Goal: Task Accomplishment & Management: Manage account settings

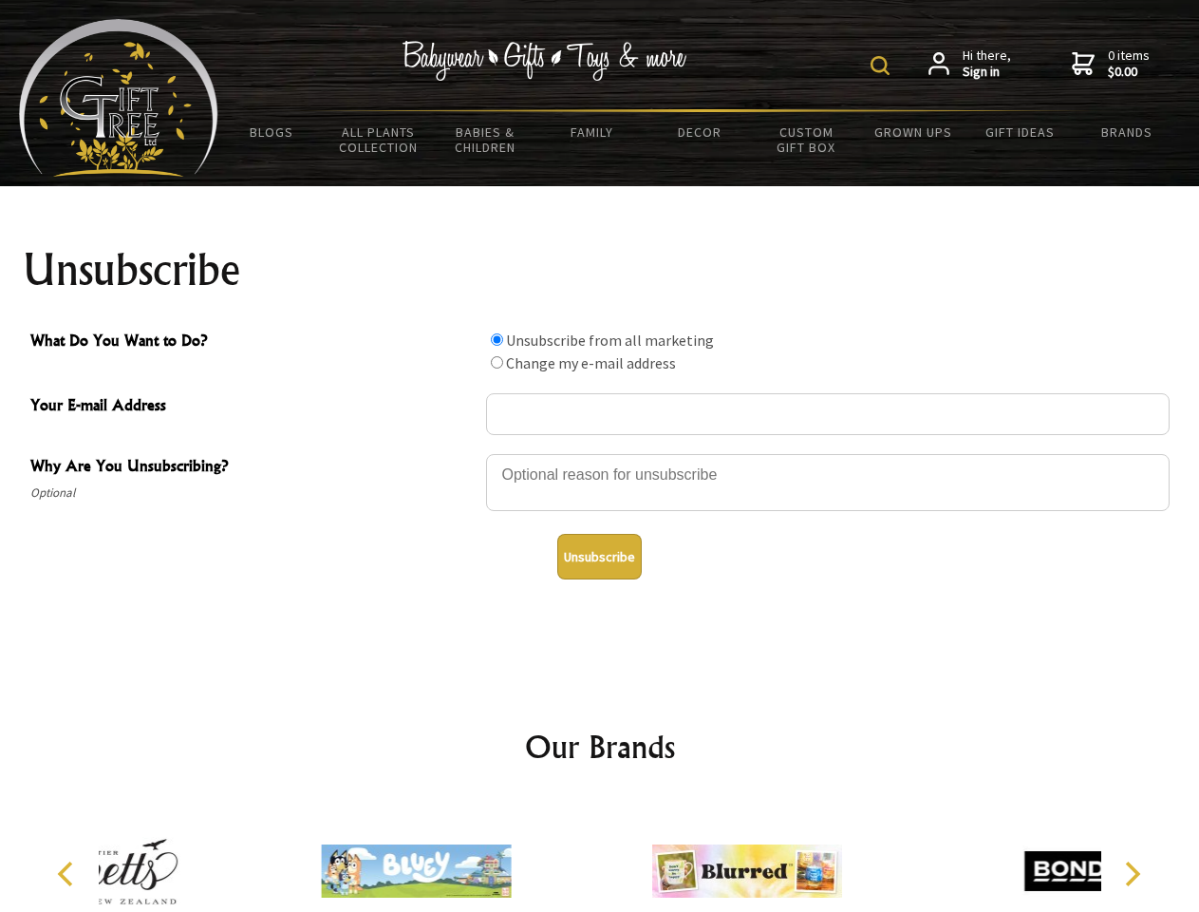
click at [883, 66] on img at bounding box center [880, 65] width 19 height 19
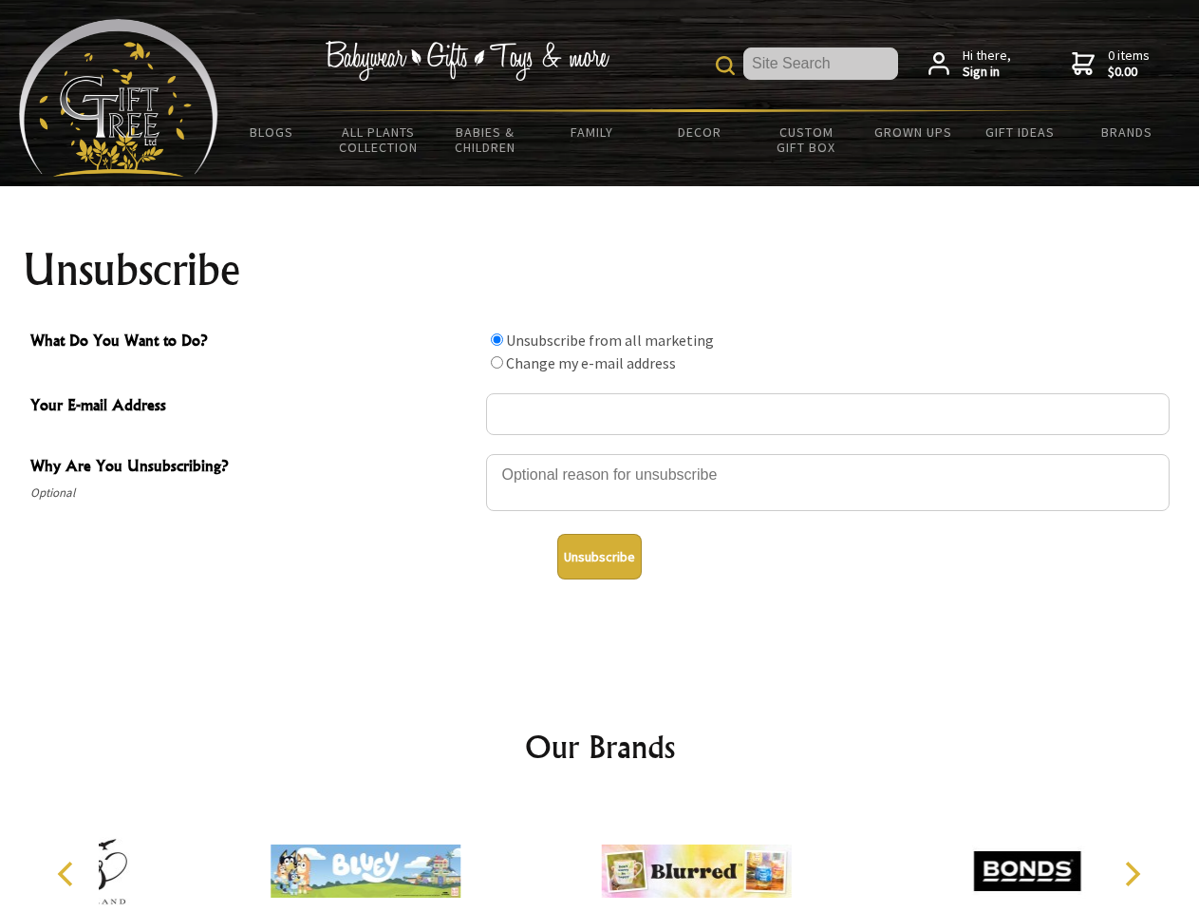
click at [600, 453] on div at bounding box center [828, 485] width 684 height 66
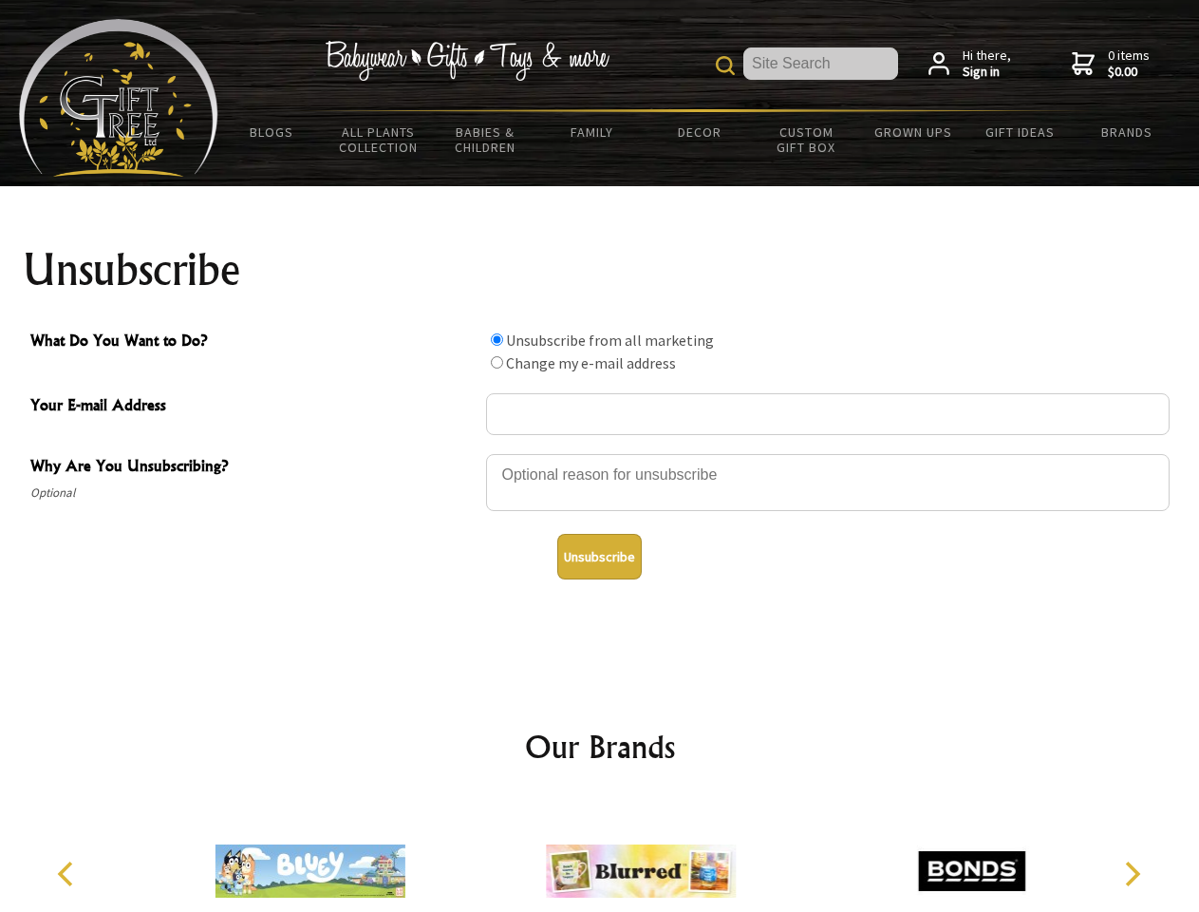
click at [497, 339] on input "What Do You Want to Do?" at bounding box center [497, 339] width 12 height 12
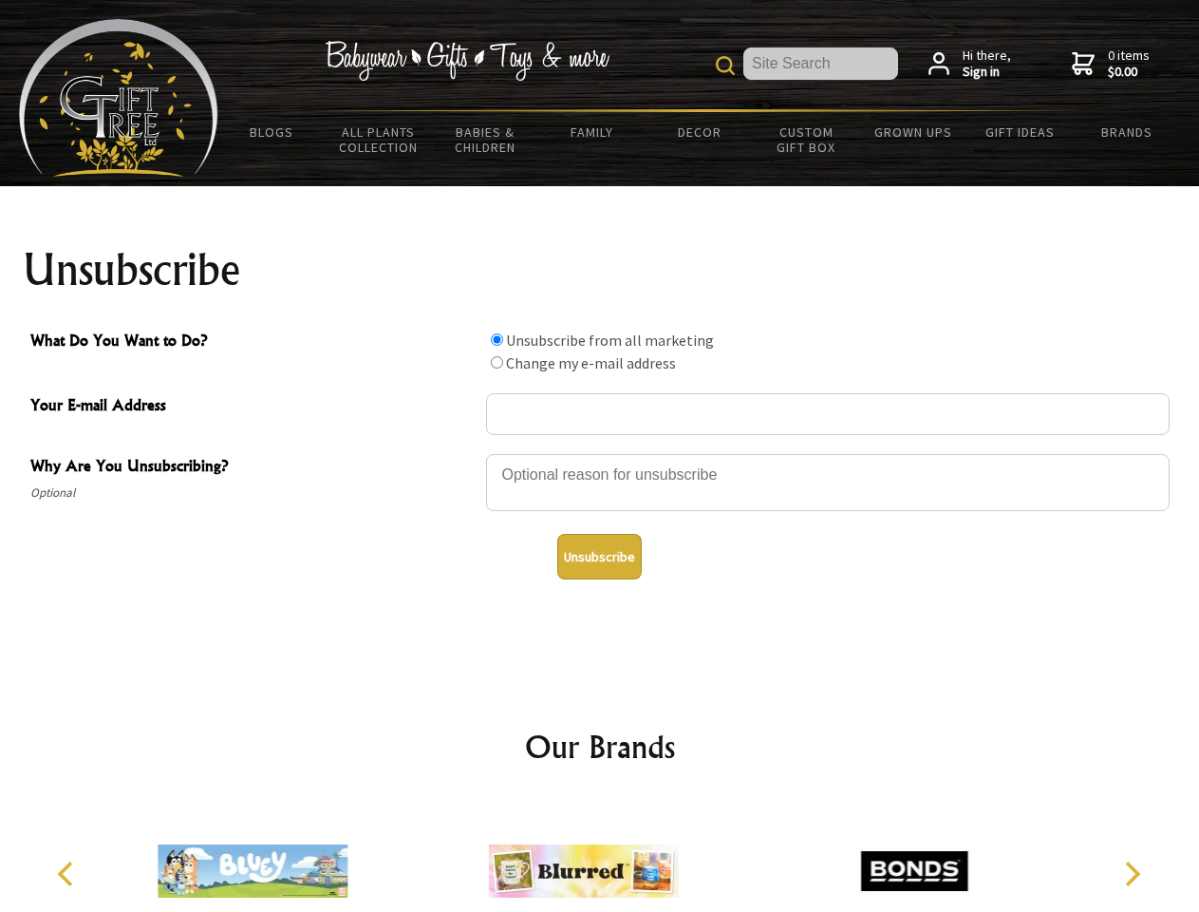
click at [497, 362] on input "What Do You Want to Do?" at bounding box center [497, 362] width 12 height 12
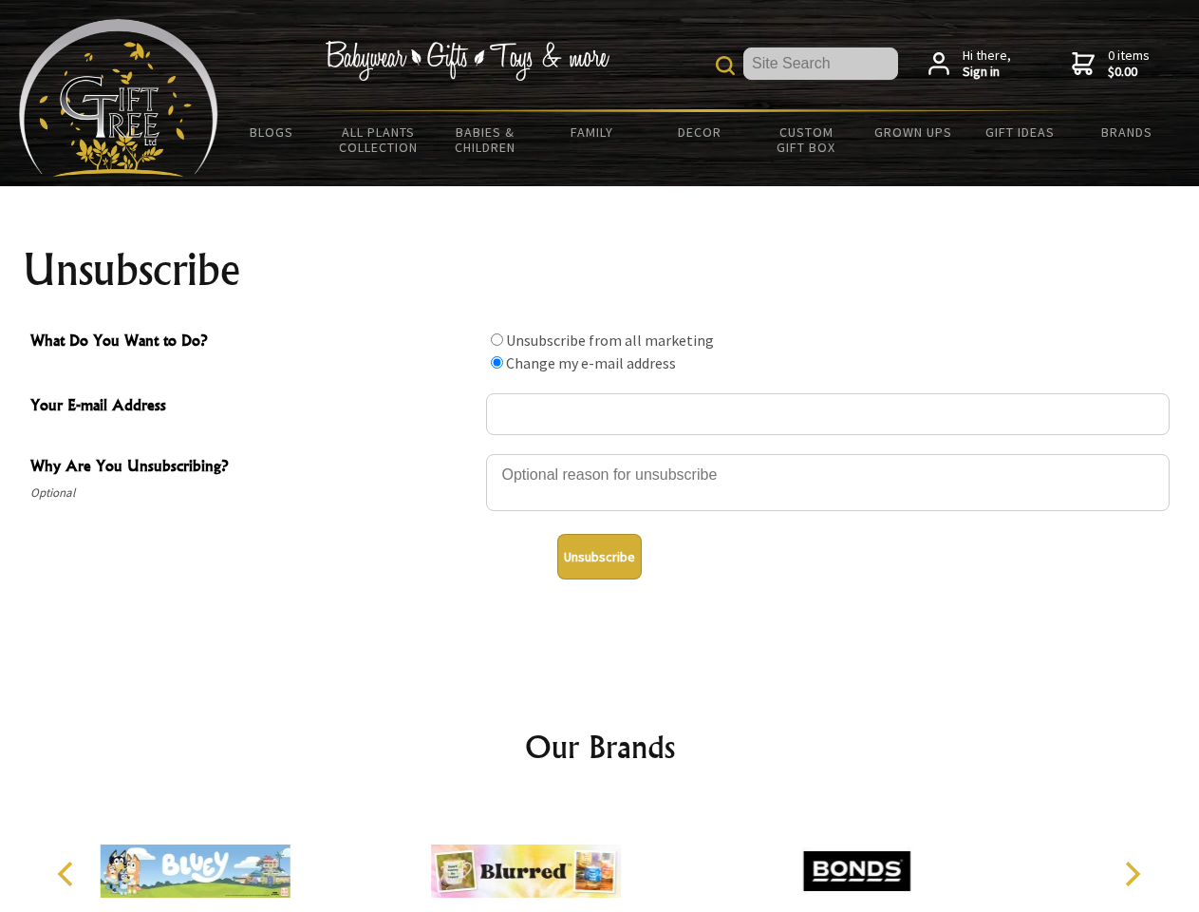
radio input "true"
click at [599, 556] on button "Unsubscribe" at bounding box center [599, 557] width 85 height 46
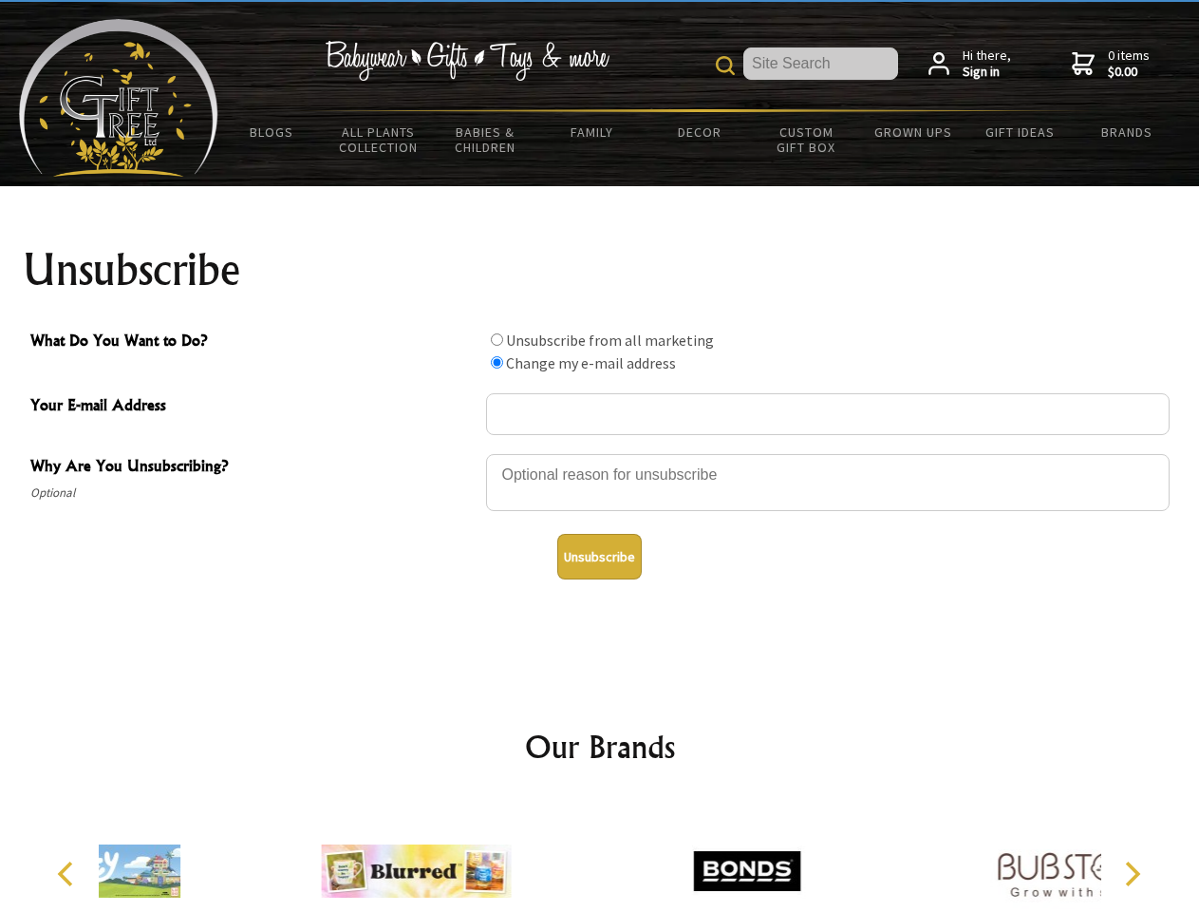
click at [600, 856] on div at bounding box center [747, 874] width 330 height 148
click at [68, 874] on icon "Previous" at bounding box center [67, 873] width 25 height 25
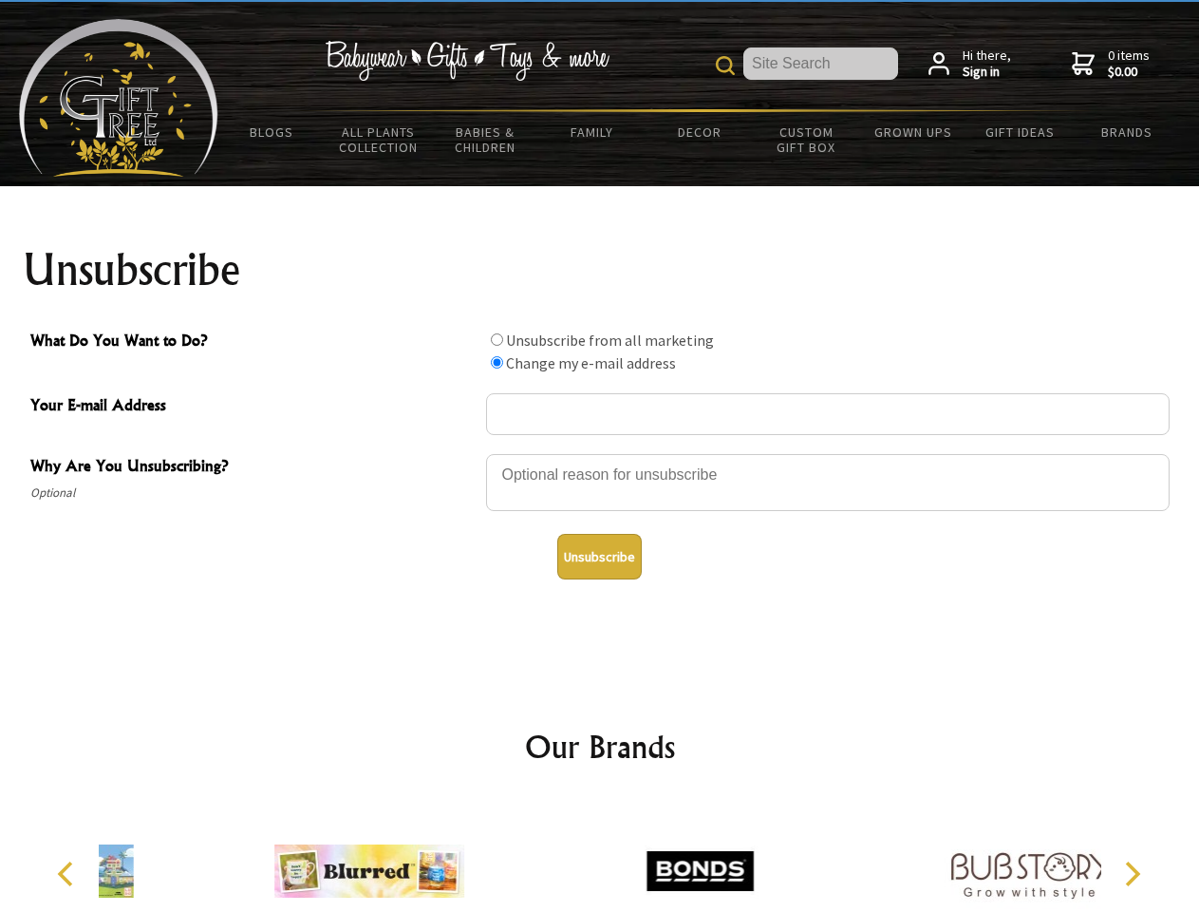
click at [1132, 874] on icon "Next" at bounding box center [1131, 873] width 25 height 25
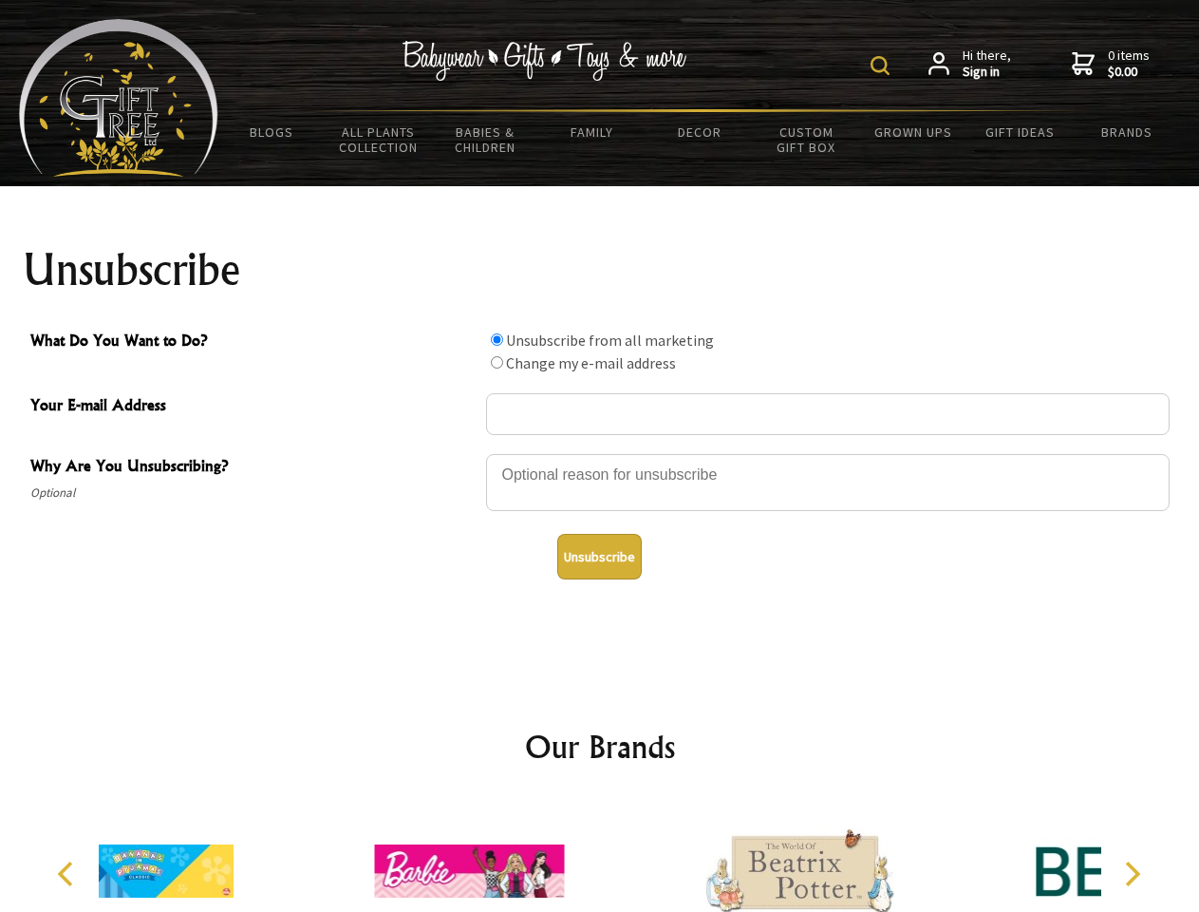
click at [883, 66] on img at bounding box center [880, 65] width 19 height 19
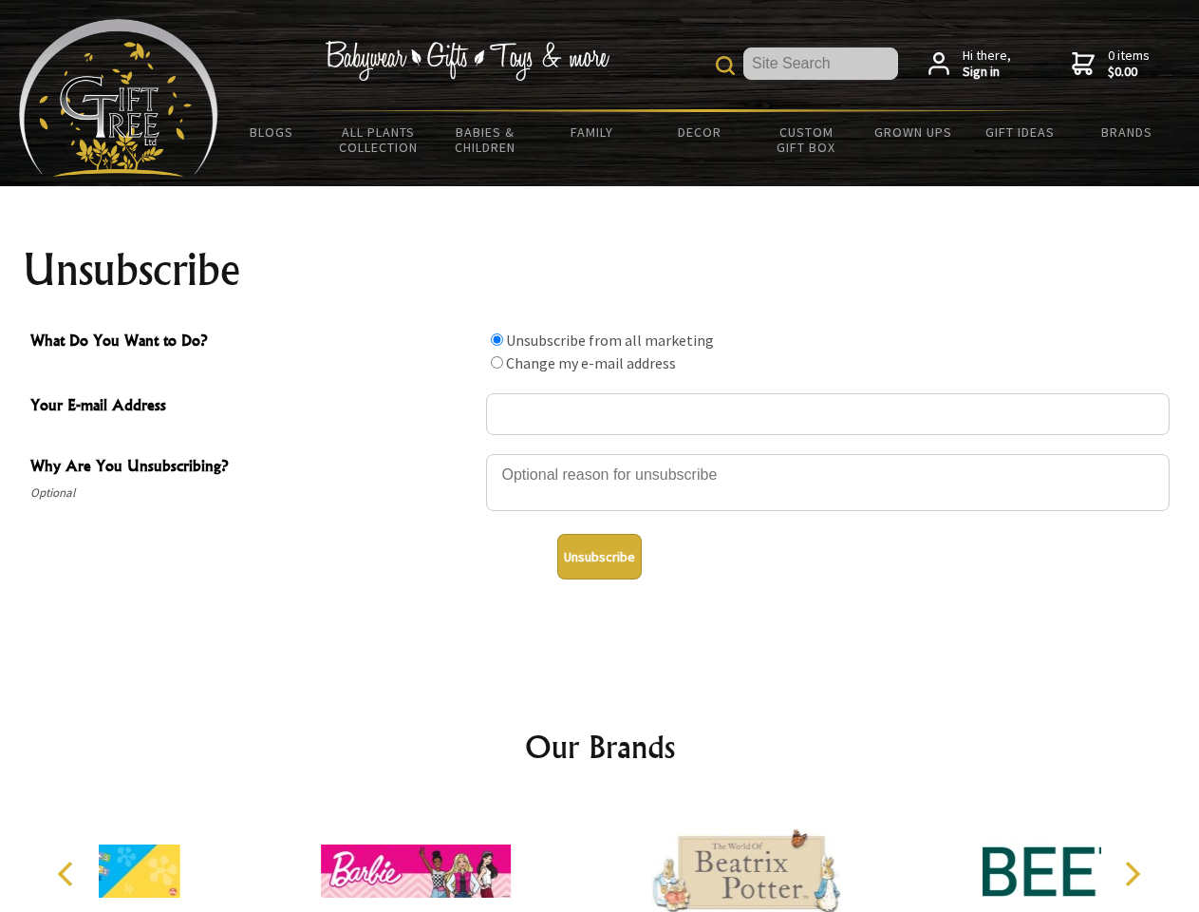
click at [600, 453] on div at bounding box center [828, 485] width 684 height 66
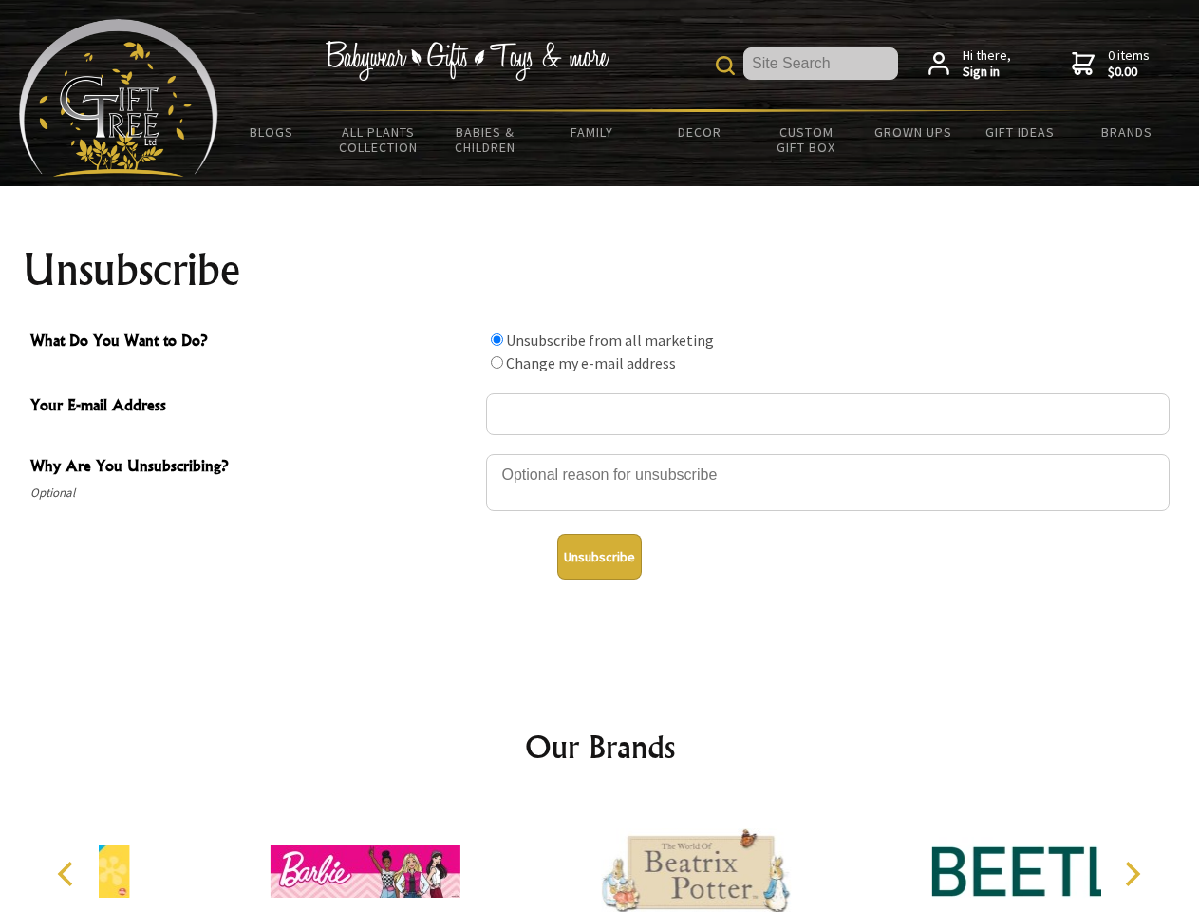
click at [497, 339] on input "What Do You Want to Do?" at bounding box center [497, 339] width 12 height 12
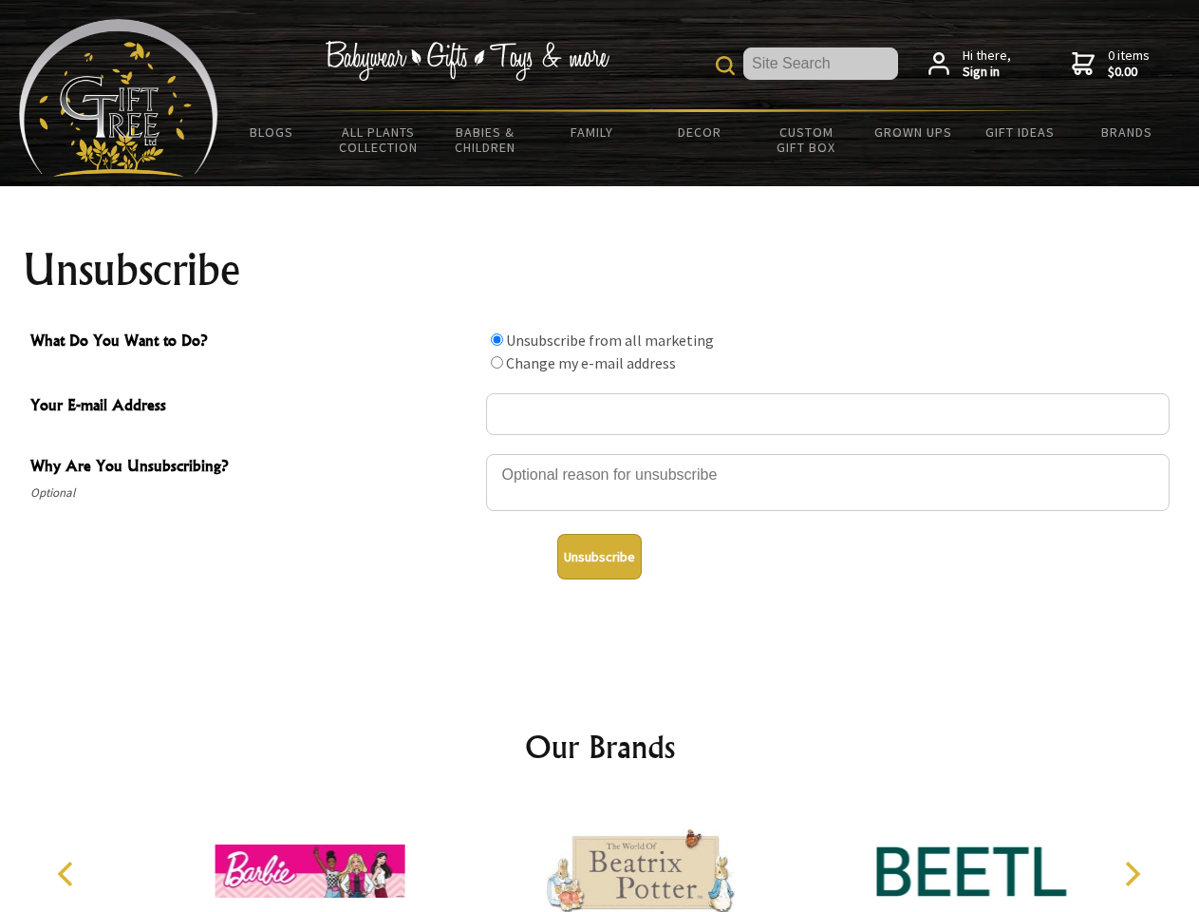
click at [497, 362] on input "What Do You Want to Do?" at bounding box center [497, 362] width 12 height 12
radio input "true"
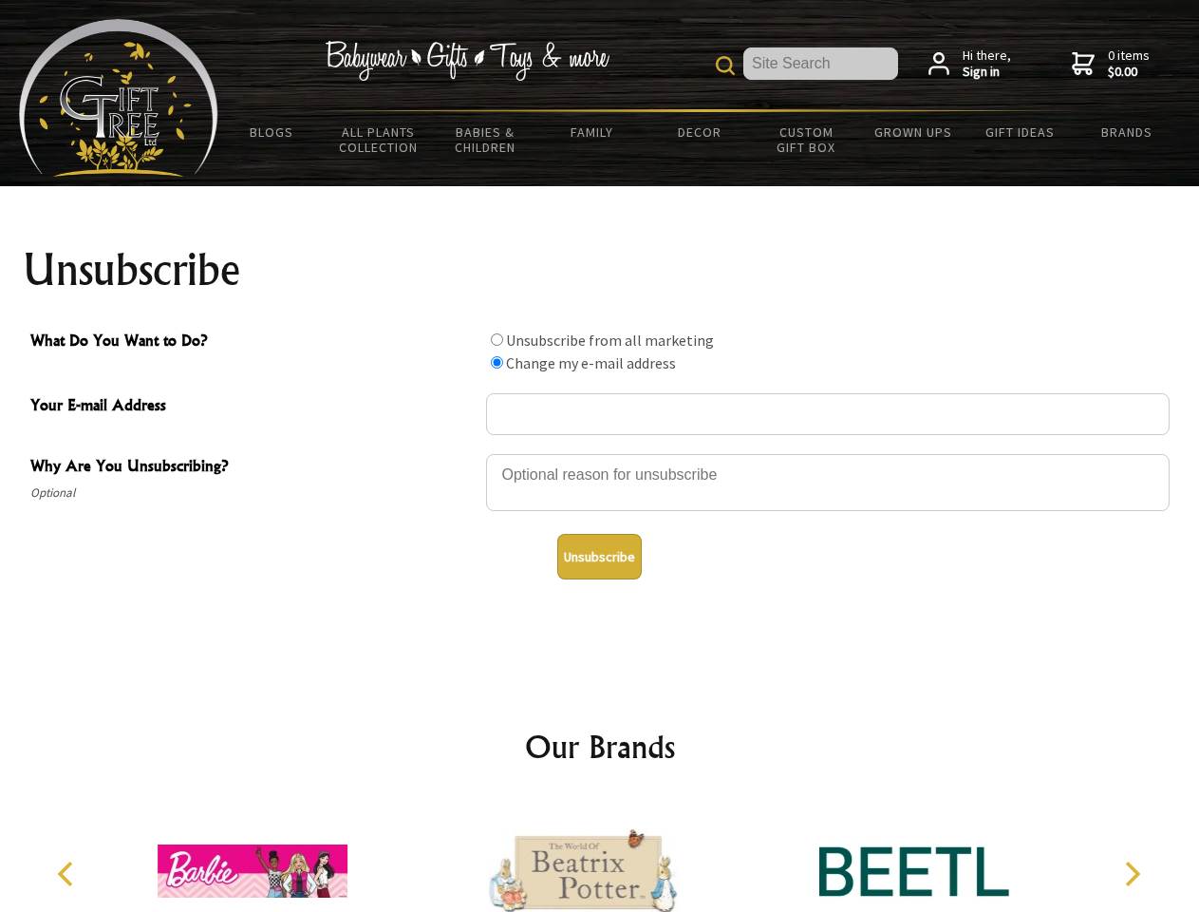
click at [599, 556] on button "Unsubscribe" at bounding box center [599, 557] width 85 height 46
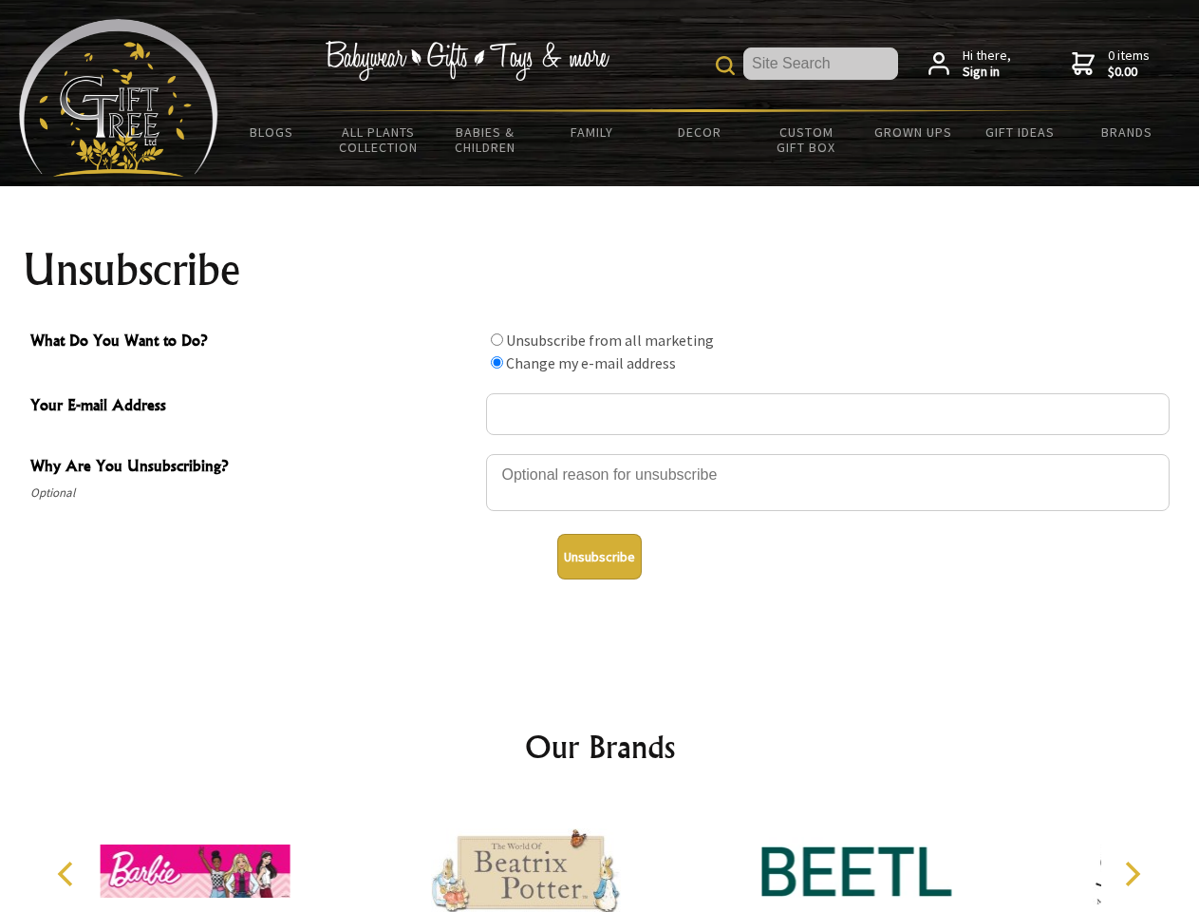
click at [600, 856] on div at bounding box center [526, 874] width 330 height 148
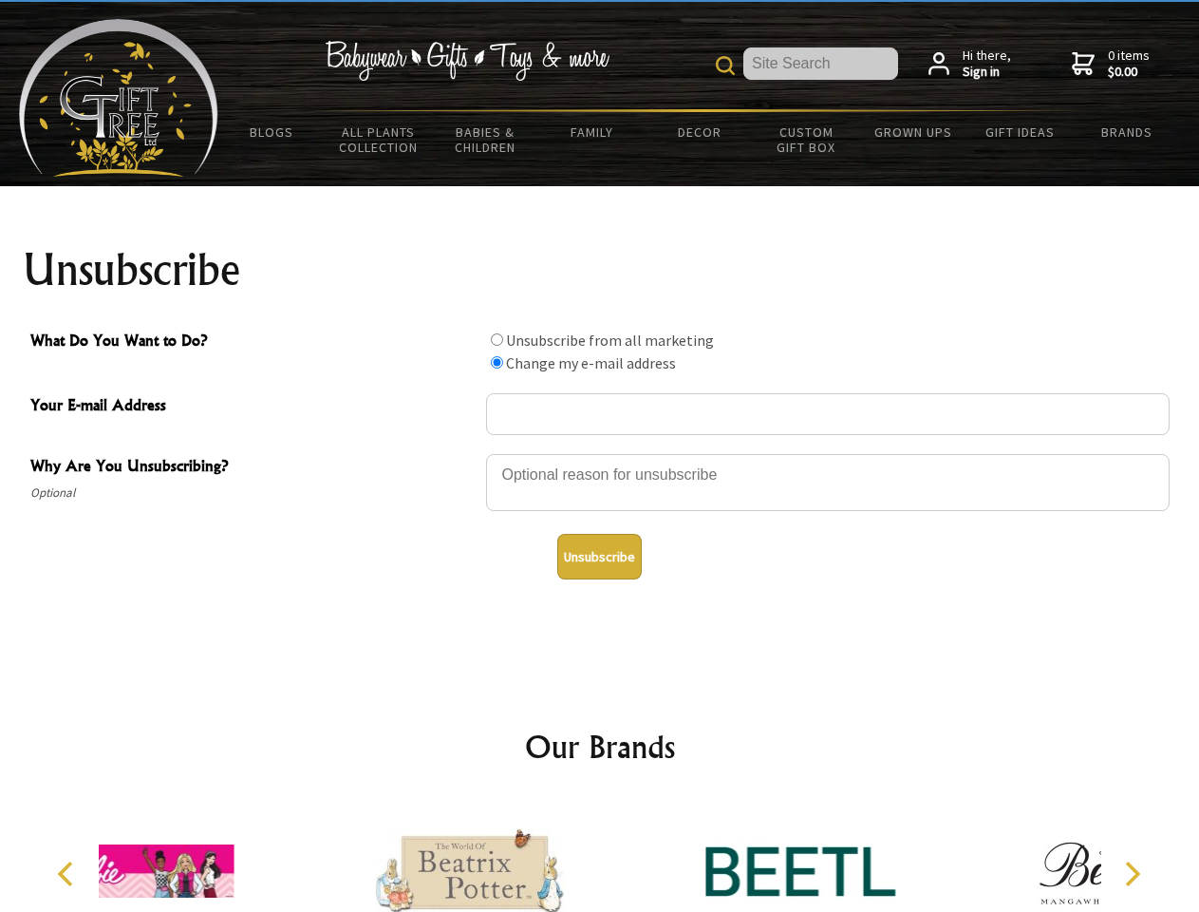
click at [68, 874] on icon "Previous" at bounding box center [67, 873] width 25 height 25
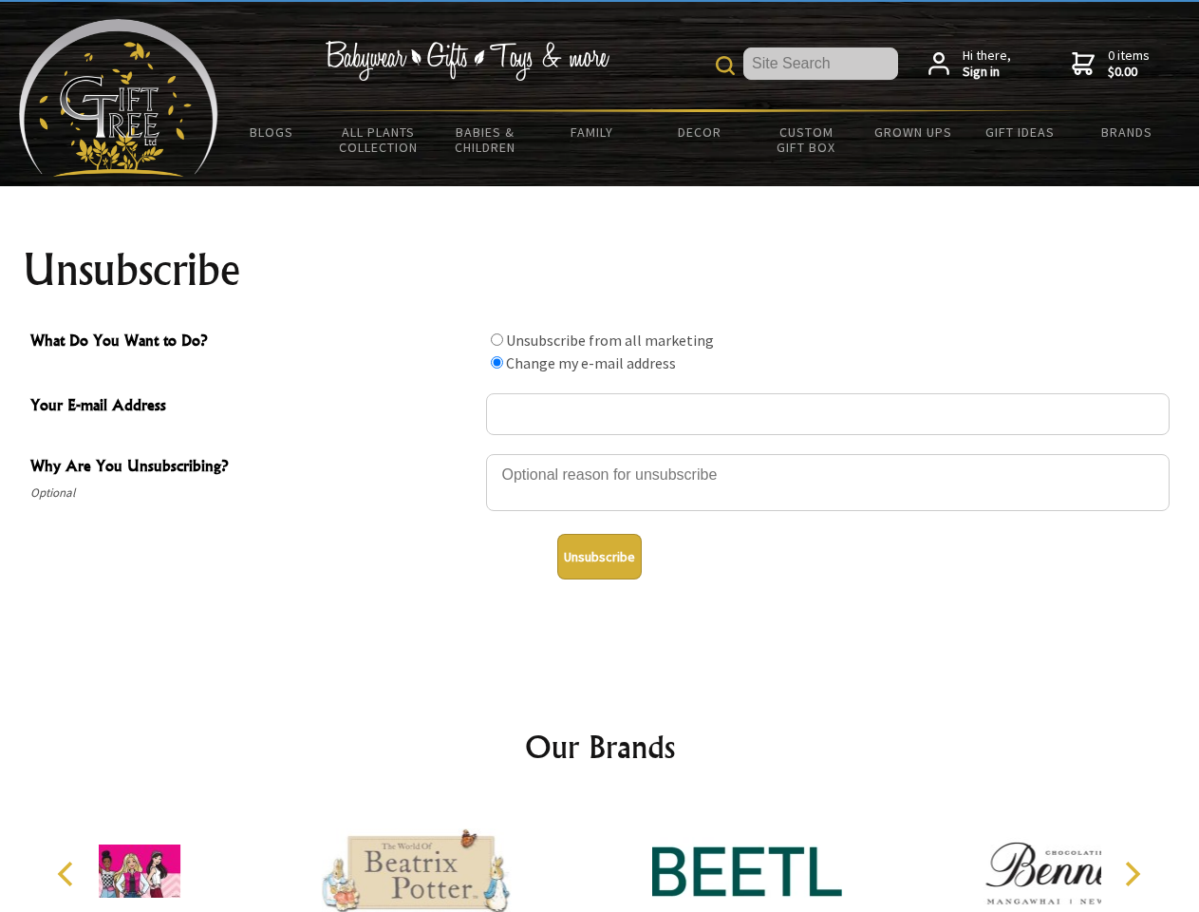
click at [1132, 874] on icon "Next" at bounding box center [1131, 873] width 25 height 25
